Goal: Task Accomplishment & Management: Manage account settings

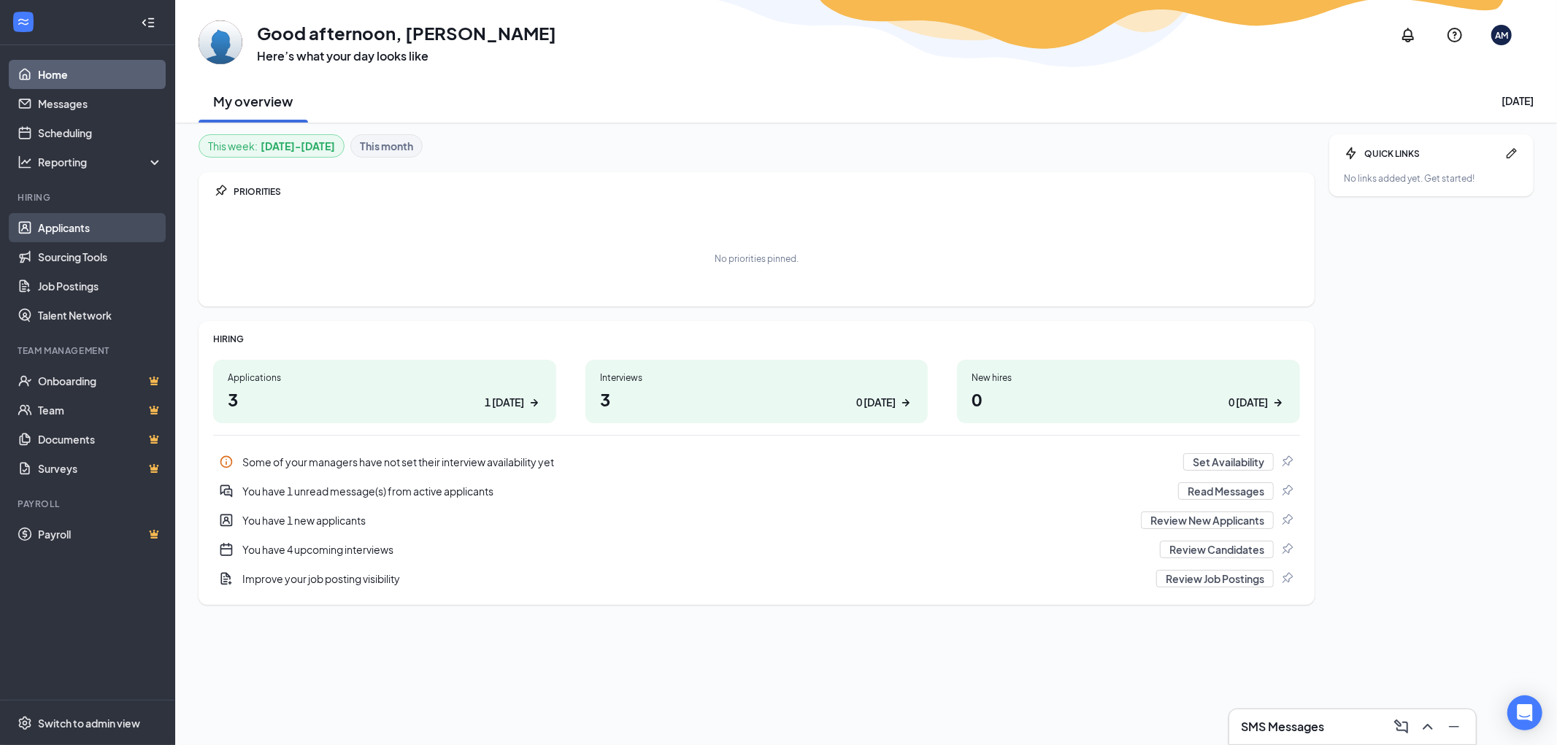
click at [55, 228] on link "Applicants" at bounding box center [100, 227] width 125 height 29
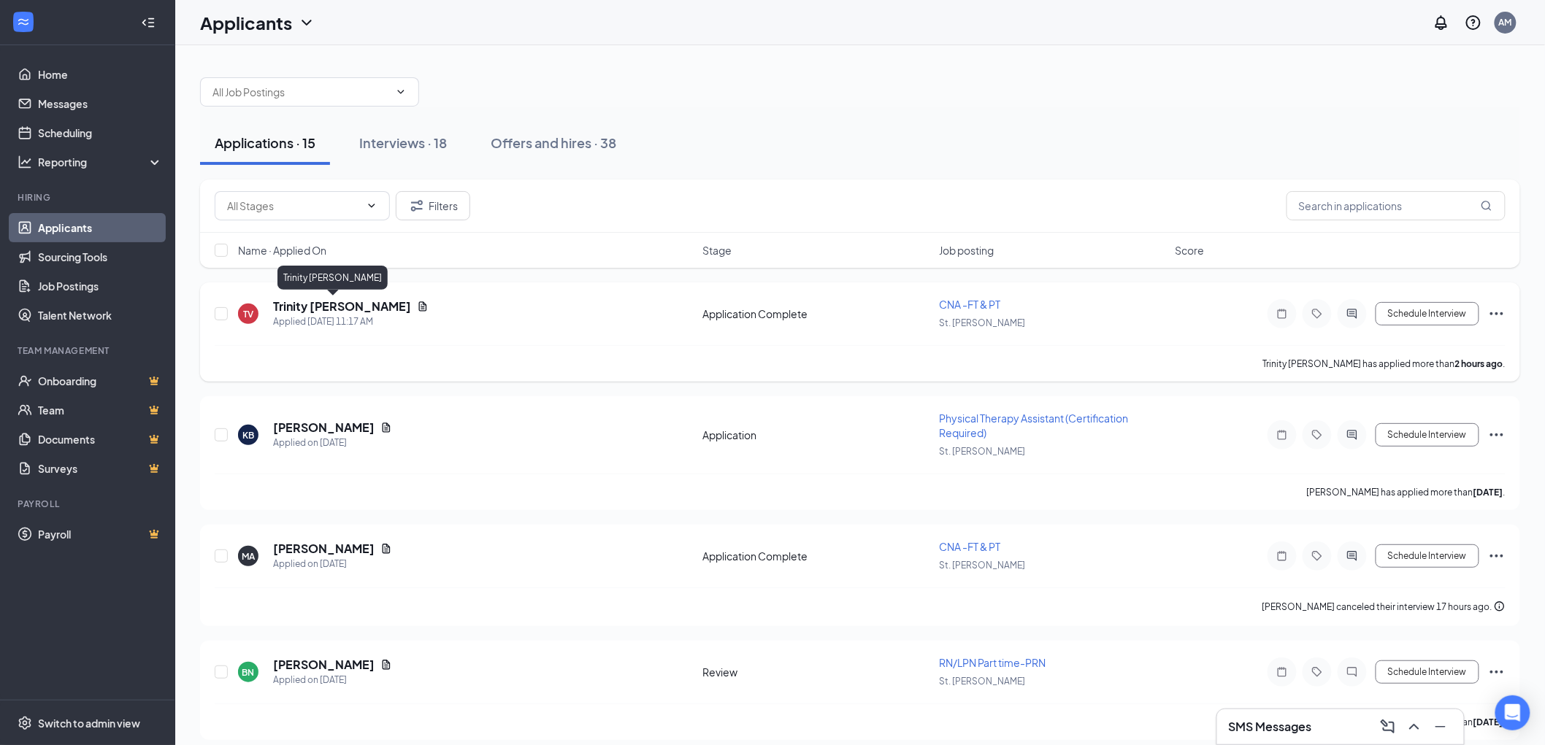
click at [318, 310] on h5 "Trinity [PERSON_NAME]" at bounding box center [342, 307] width 138 height 16
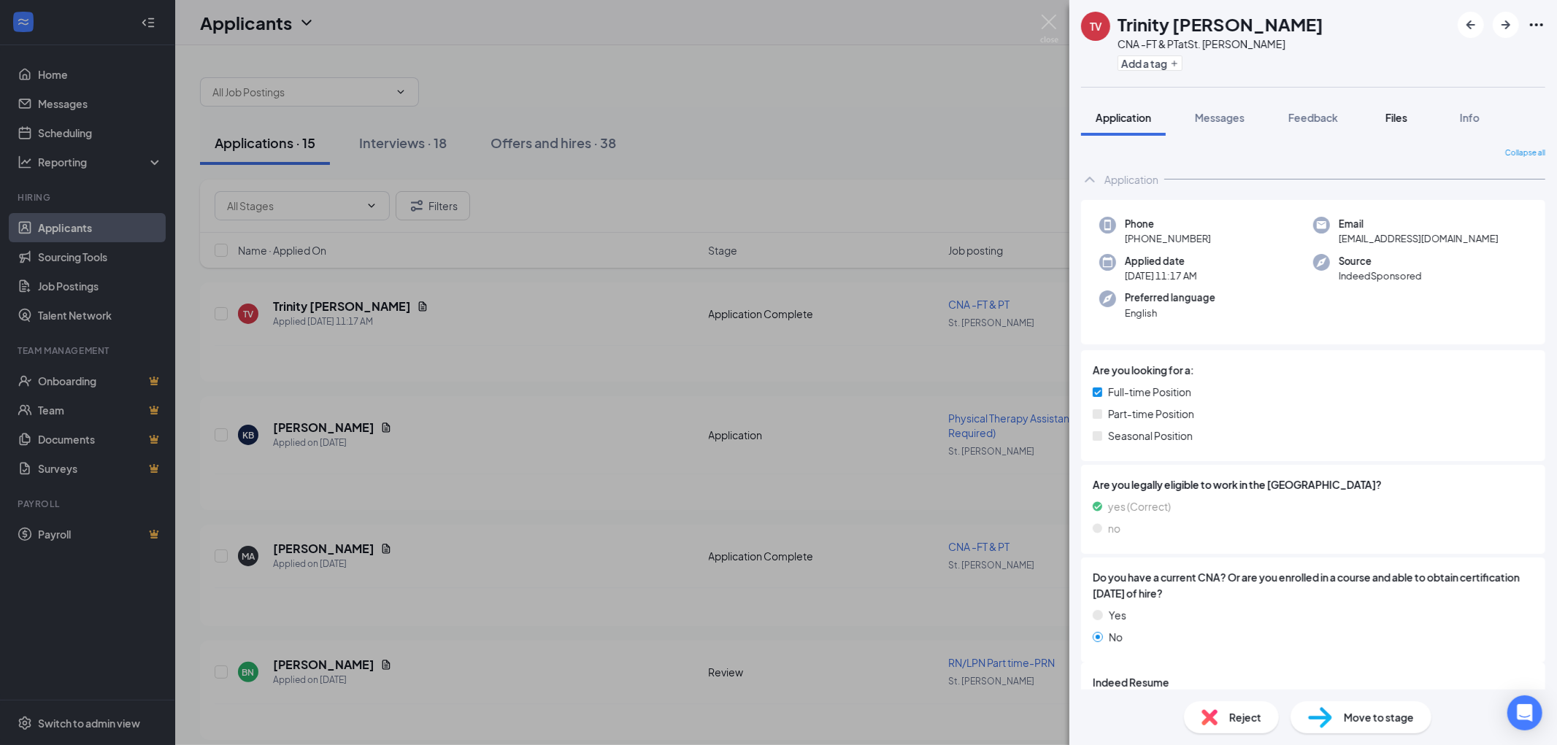
click at [1394, 115] on span "Files" at bounding box center [1396, 117] width 22 height 13
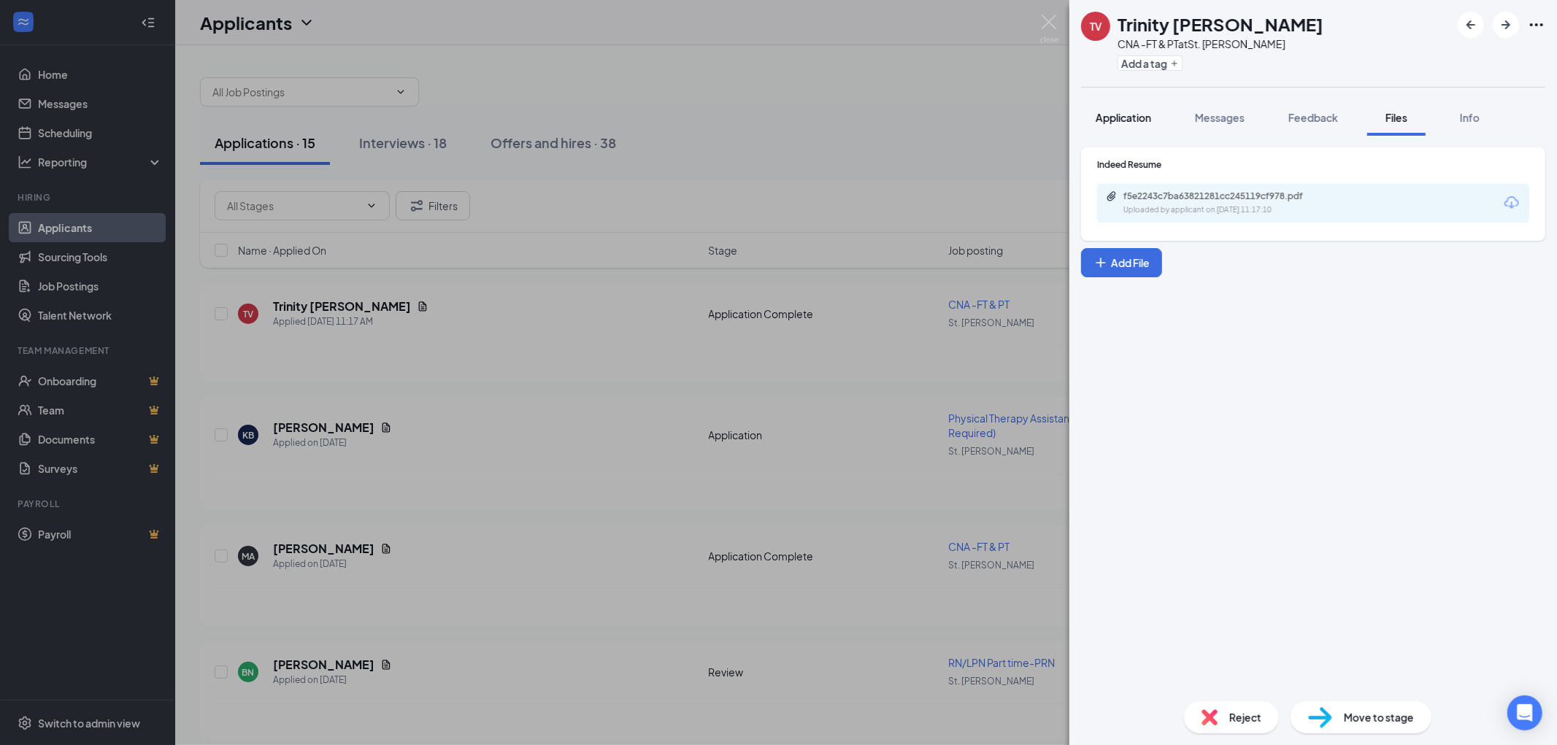
click at [1126, 117] on span "Application" at bounding box center [1123, 117] width 55 height 13
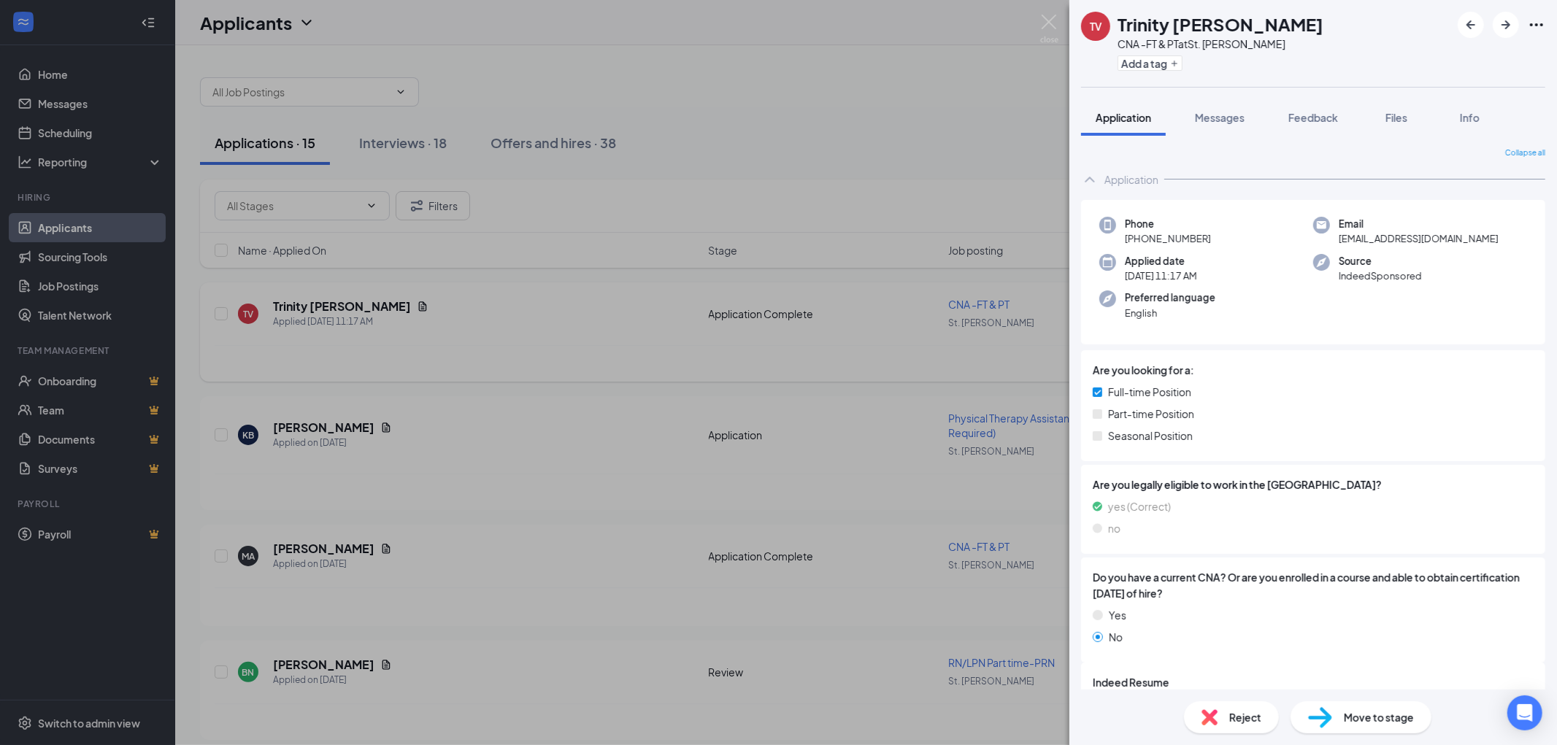
click at [854, 91] on div "TV Trinity [PERSON_NAME] CNA -FT & PT at [GEOGRAPHIC_DATA][PERSON_NAME] Add a t…" at bounding box center [778, 372] width 1557 height 745
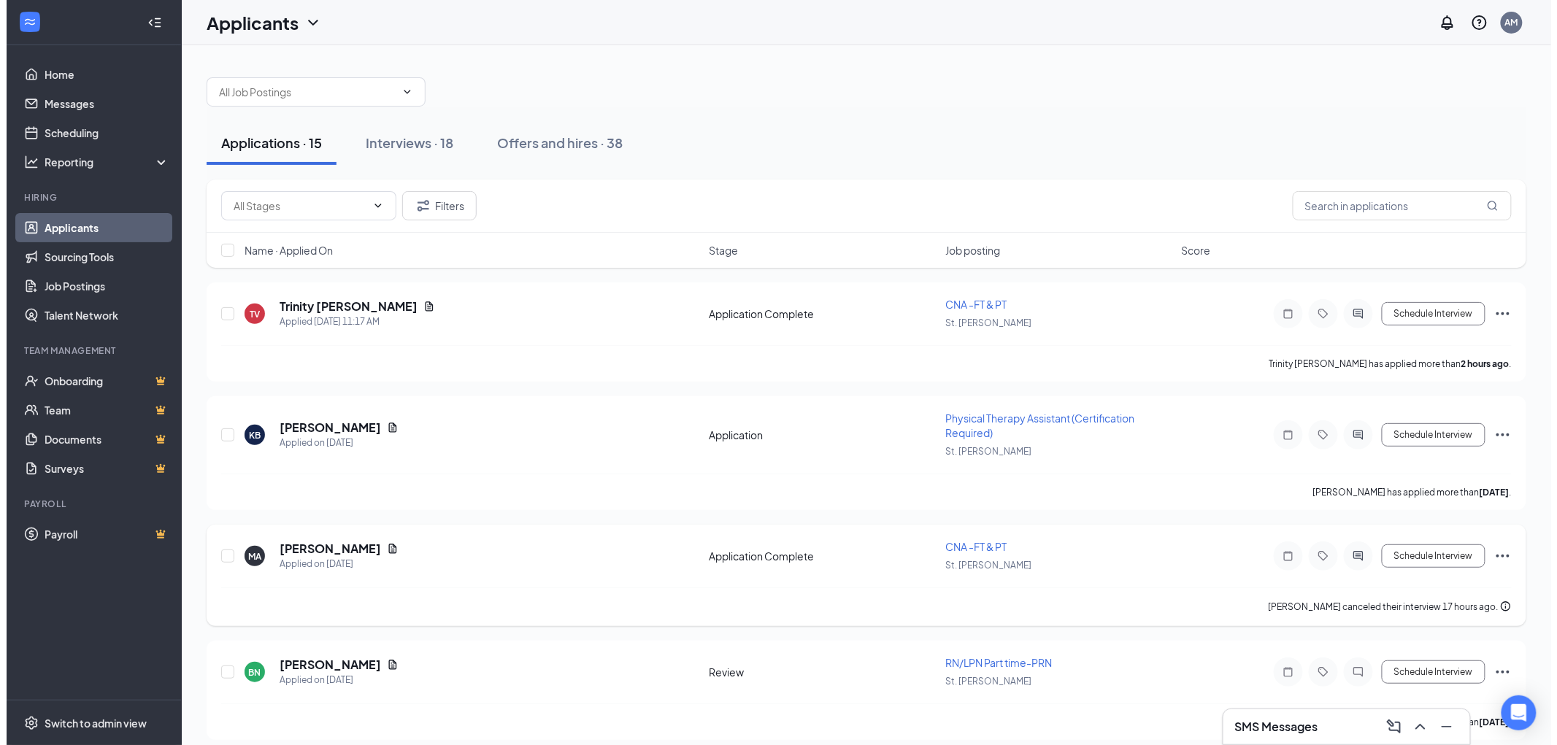
scroll to position [81, 0]
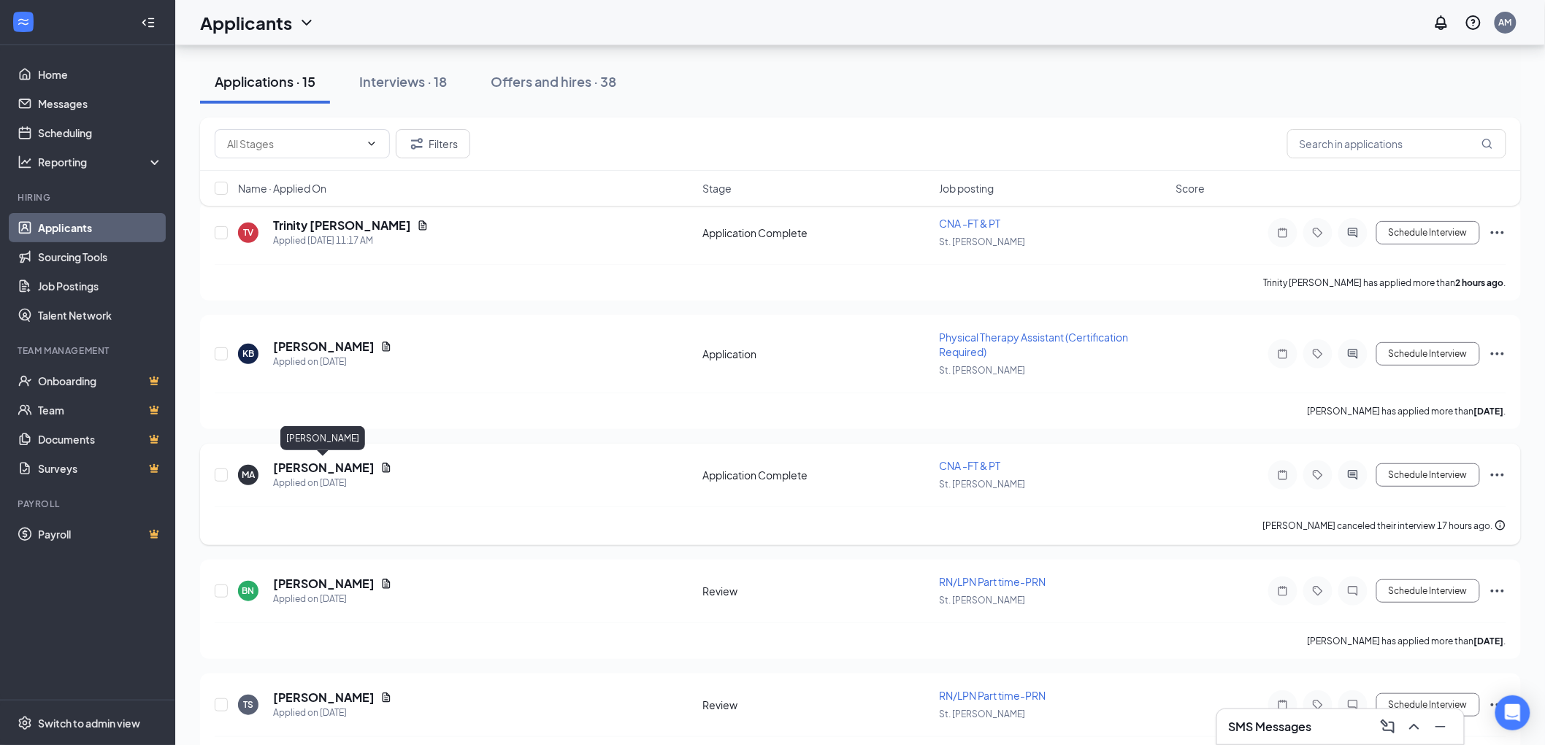
click at [330, 461] on h5 "[PERSON_NAME]" at bounding box center [323, 468] width 101 height 16
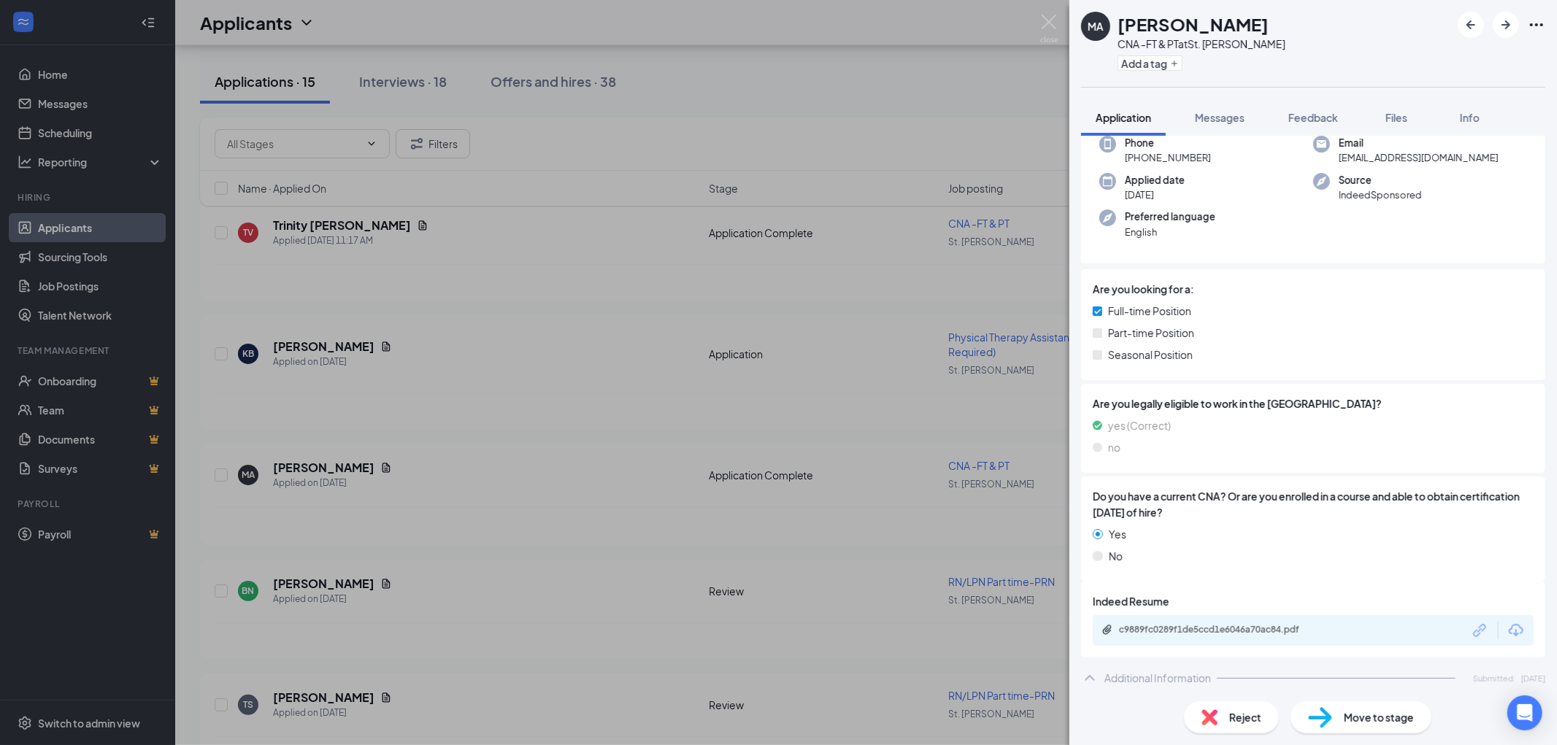
scroll to position [243, 0]
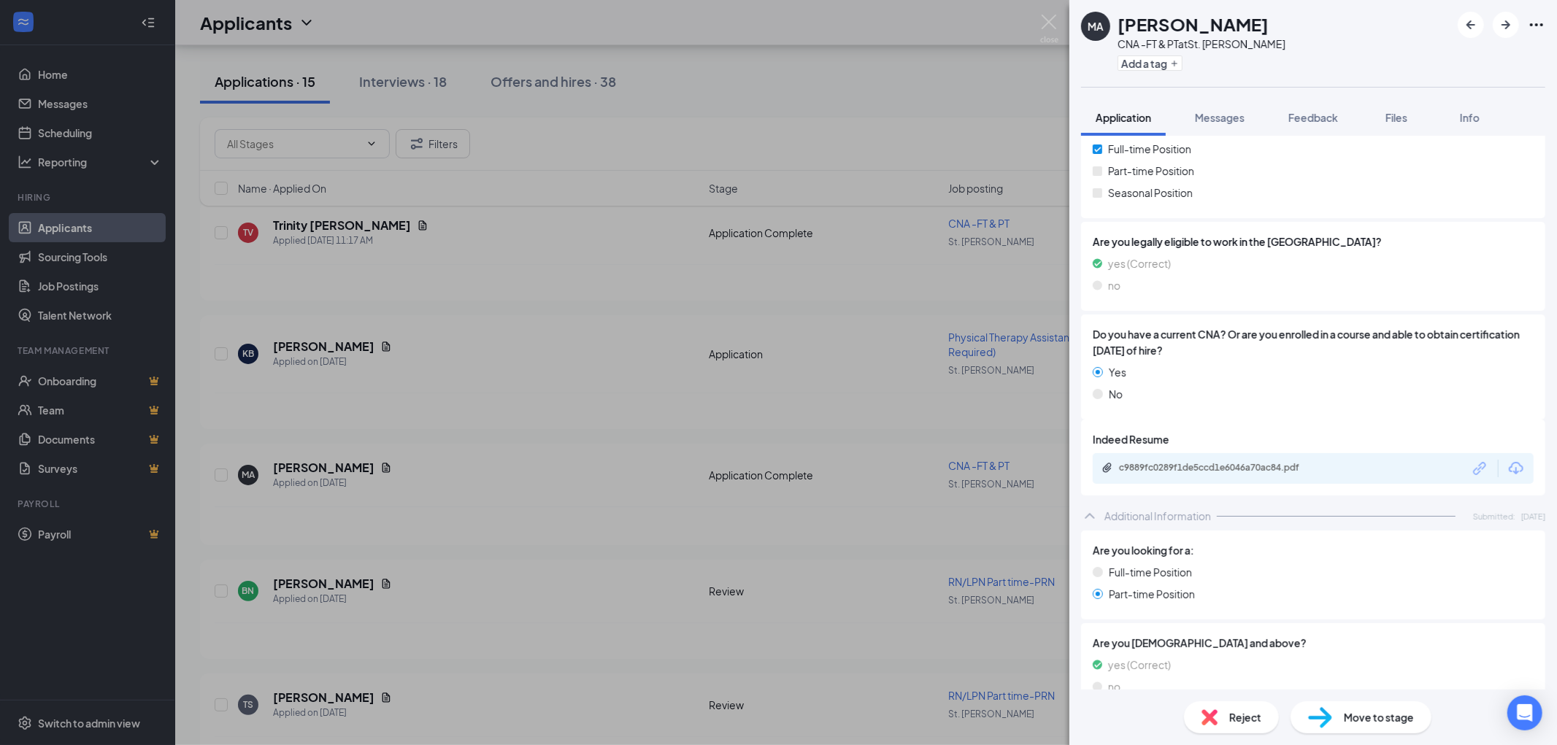
click at [1215, 474] on div "c9889fc0289f1de5ccd1e6046a70ac84.pdf" at bounding box center [1220, 469] width 237 height 14
